Goal: Task Accomplishment & Management: Manage account settings

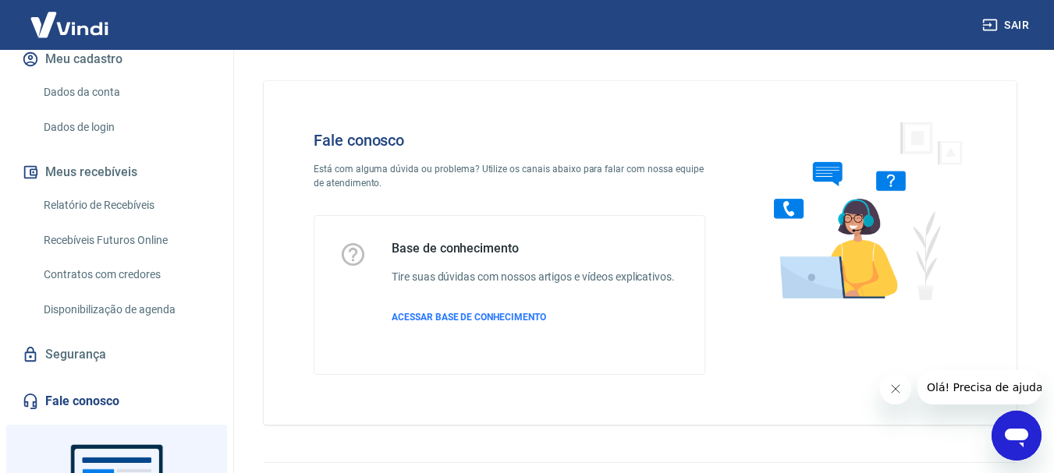
scroll to position [156, 0]
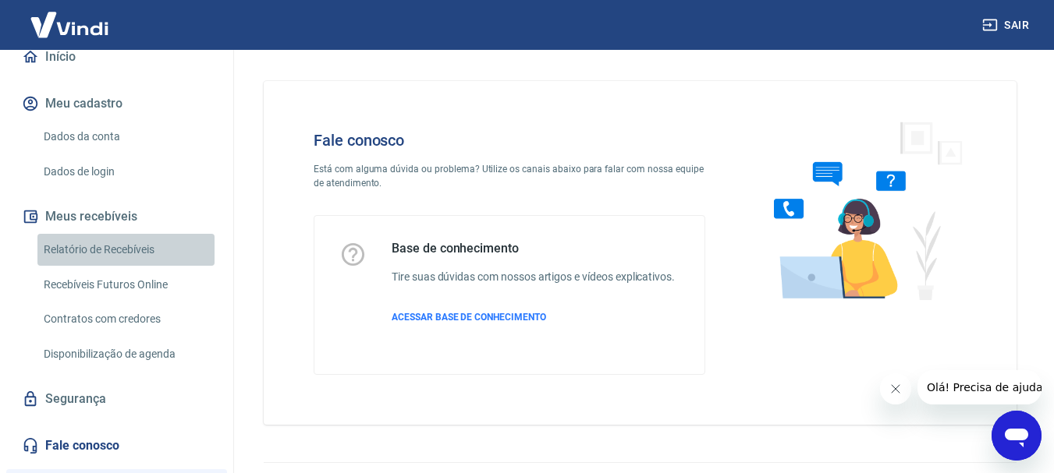
click at [131, 258] on link "Relatório de Recebíveis" at bounding box center [125, 250] width 177 height 32
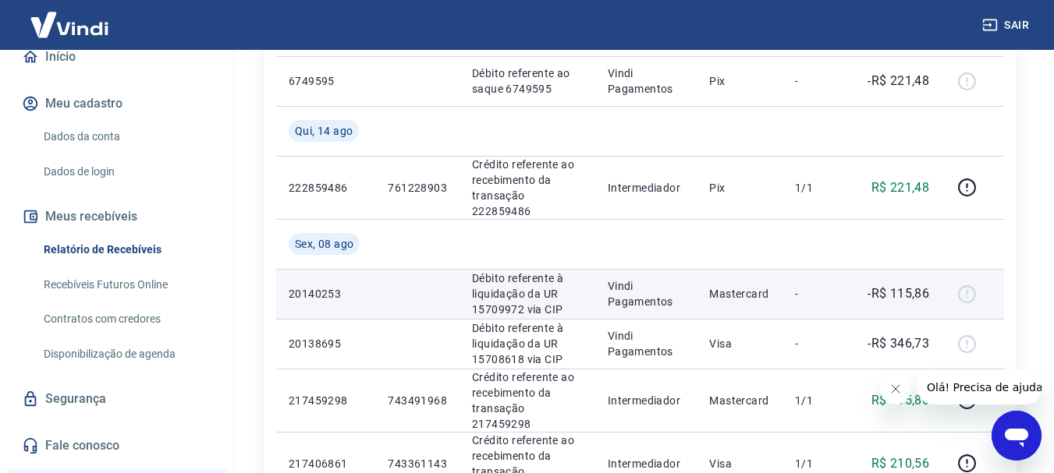
scroll to position [312, 0]
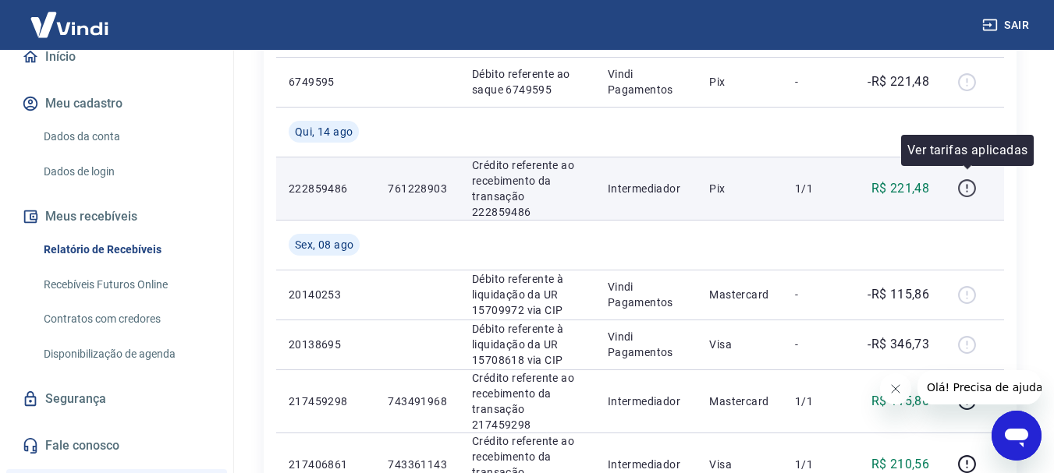
click at [969, 179] on icon "button" at bounding box center [966, 188] width 19 height 19
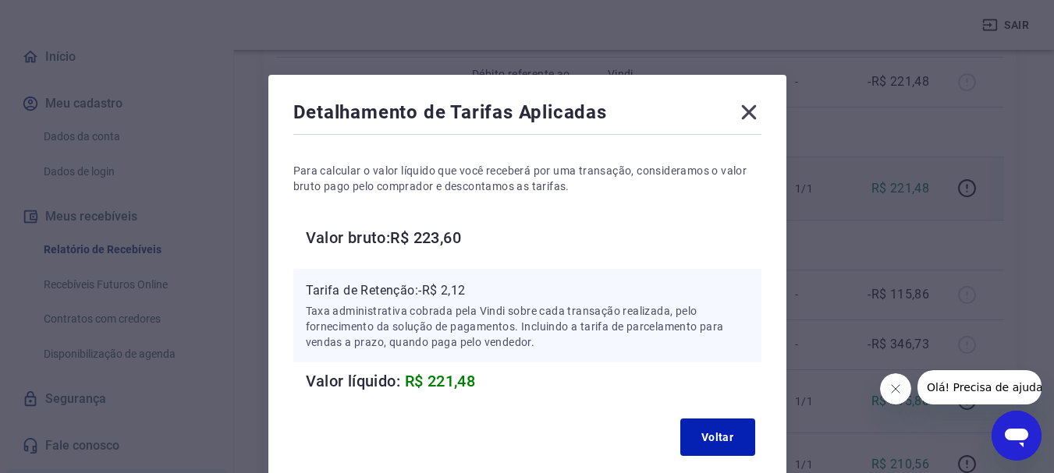
click at [759, 112] on icon at bounding box center [748, 112] width 25 height 25
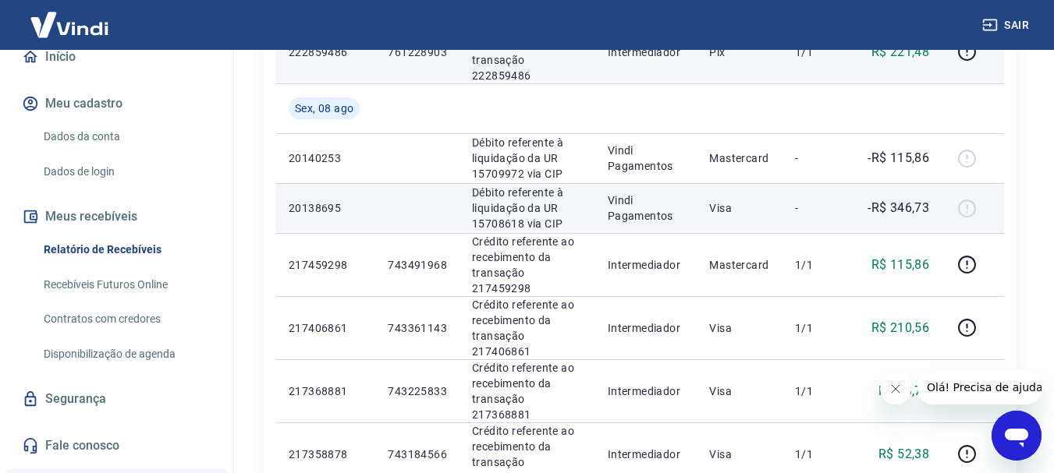
scroll to position [468, 0]
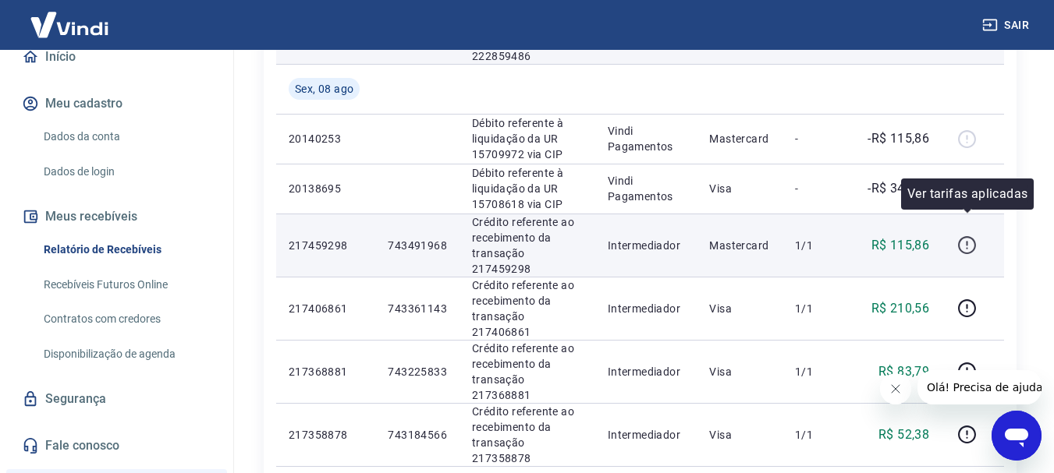
click at [965, 236] on icon "button" at bounding box center [966, 245] width 19 height 19
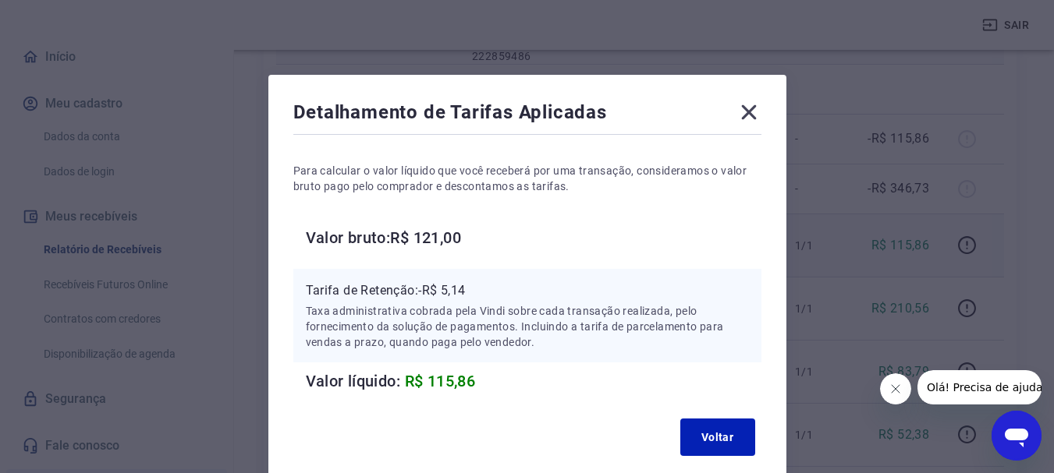
click at [757, 109] on icon at bounding box center [748, 112] width 25 height 25
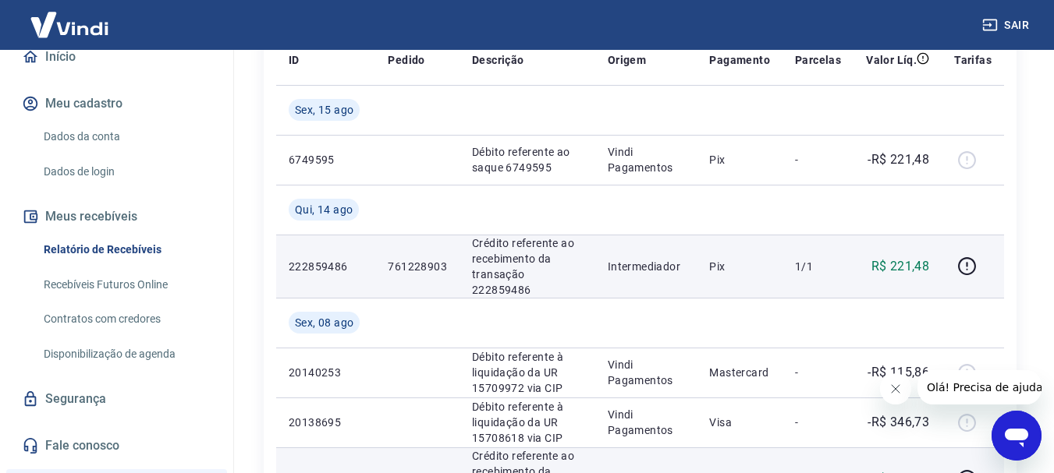
scroll to position [0, 0]
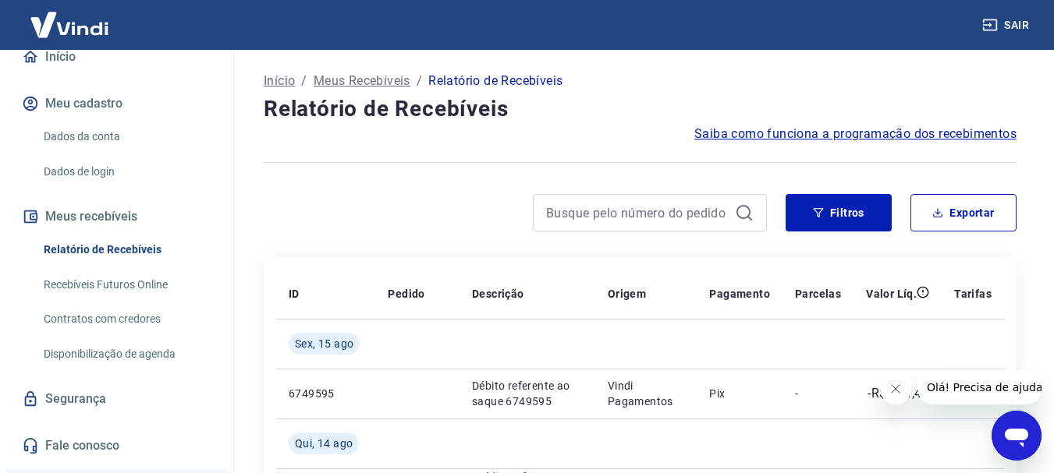
click at [136, 322] on link "Contratos com credores" at bounding box center [125, 319] width 177 height 32
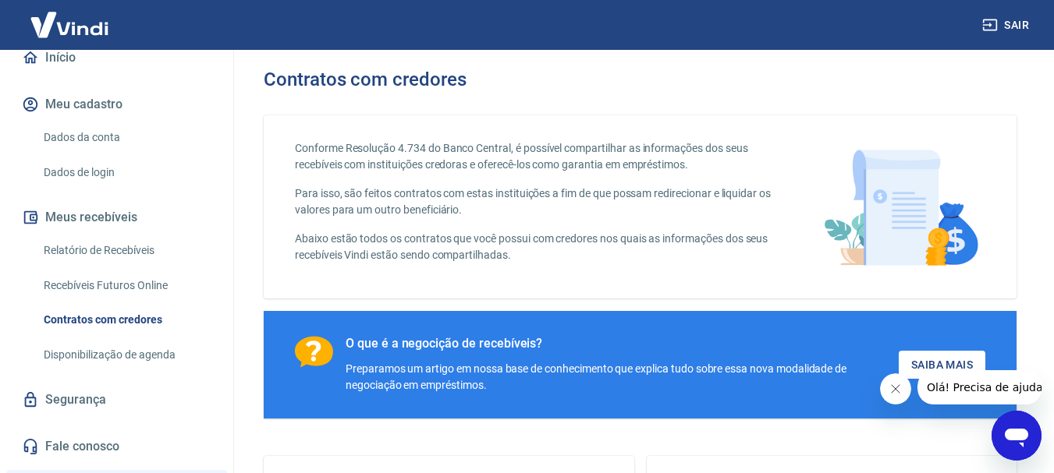
scroll to position [156, 0]
drag, startPoint x: 141, startPoint y: 338, endPoint x: 142, endPoint y: 346, distance: 7.8
click at [141, 340] on link "Disponibilização de agenda" at bounding box center [125, 354] width 177 height 32
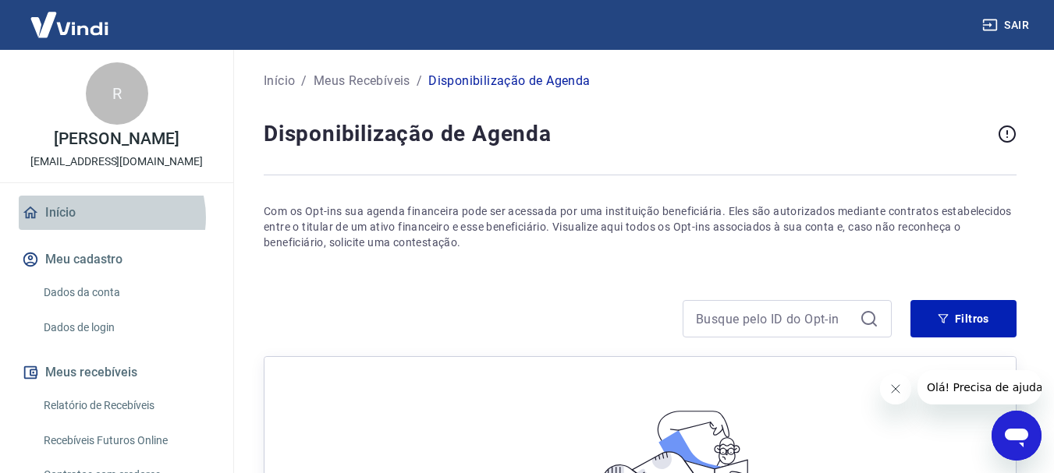
click at [107, 218] on link "Início" at bounding box center [117, 213] width 196 height 34
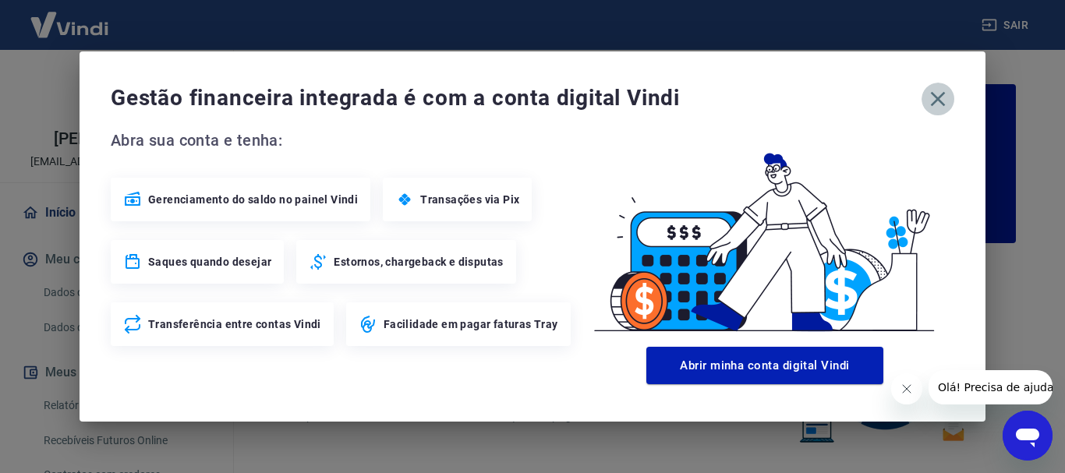
click at [948, 101] on icon "button" at bounding box center [938, 99] width 25 height 25
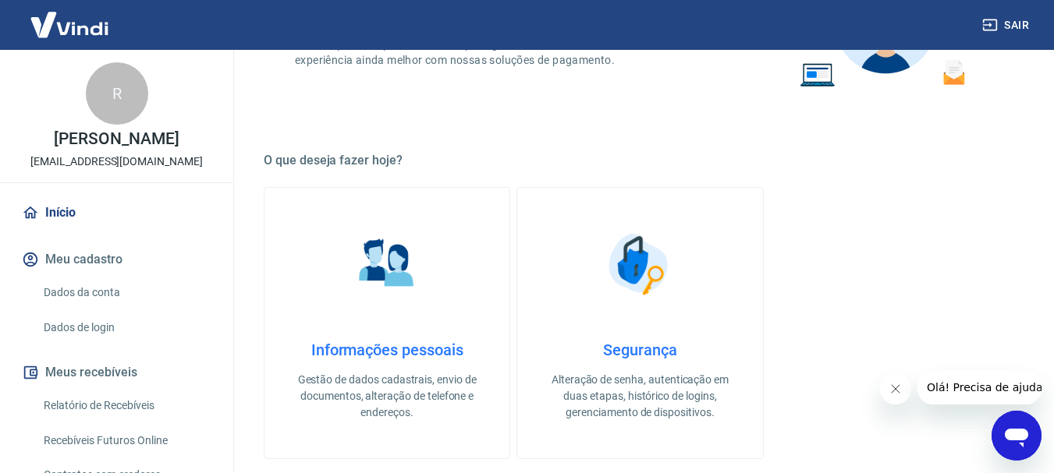
scroll to position [266, 0]
